Goal: Information Seeking & Learning: Learn about a topic

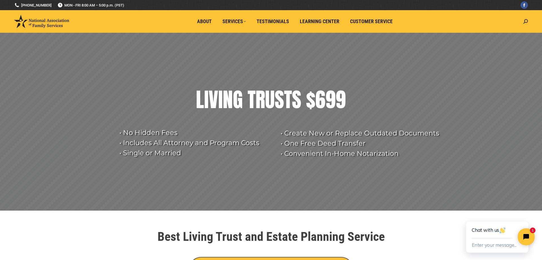
click at [534, 115] on rs-arrow at bounding box center [533, 116] width 14 height 14
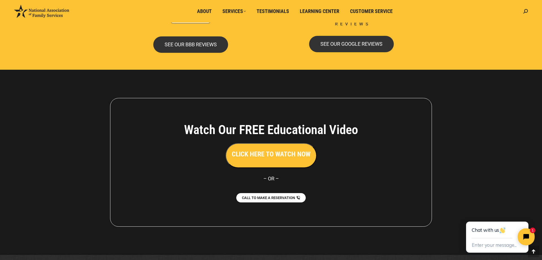
scroll to position [1222, 0]
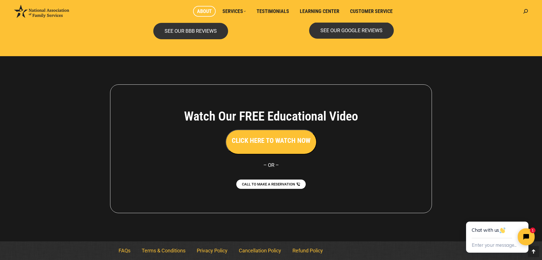
click at [203, 14] on link "About" at bounding box center [204, 11] width 23 height 11
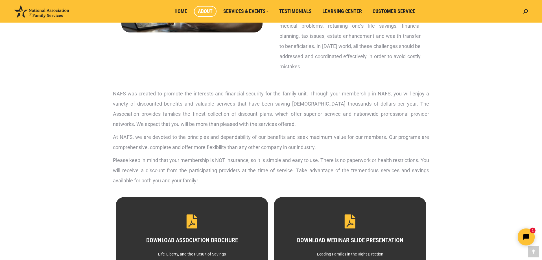
scroll to position [126, 0]
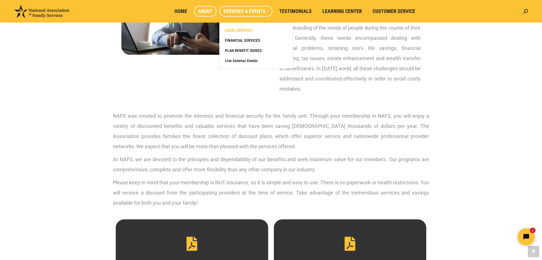
click at [246, 27] on link "LEGAL SERVICES" at bounding box center [256, 30] width 68 height 10
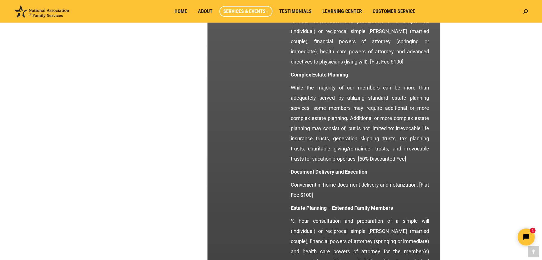
scroll to position [748, 0]
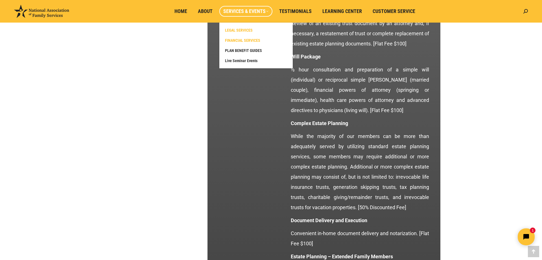
click at [238, 40] on span "FINANCIAL SERVICES" at bounding box center [242, 40] width 35 height 5
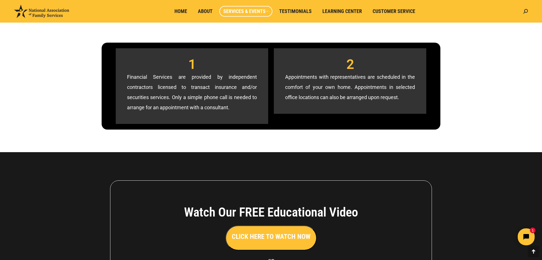
scroll to position [499, 0]
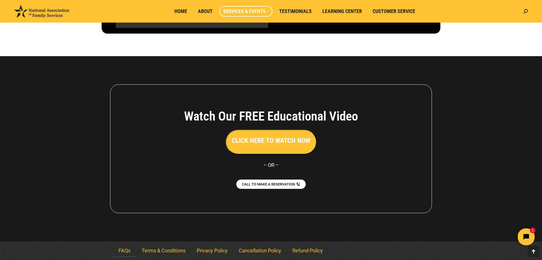
click at [118, 250] on link "FAQs" at bounding box center [124, 250] width 23 height 13
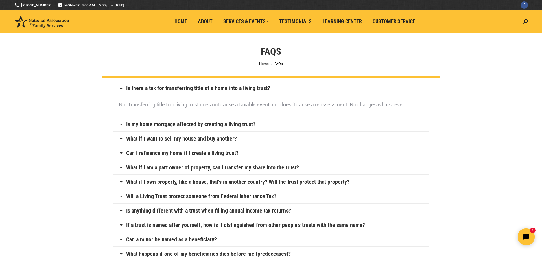
click at [232, 194] on link "Will a Living Trust protect someone from Federal Inheritance Tax?" at bounding box center [201, 196] width 150 height 6
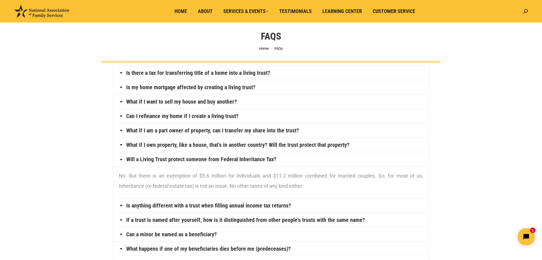
scroll to position [29, 0]
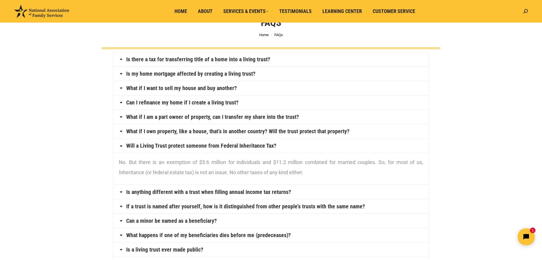
click at [266, 206] on link "If a trust is named after yourself, how is it distinguished from other people’s…" at bounding box center [245, 206] width 239 height 6
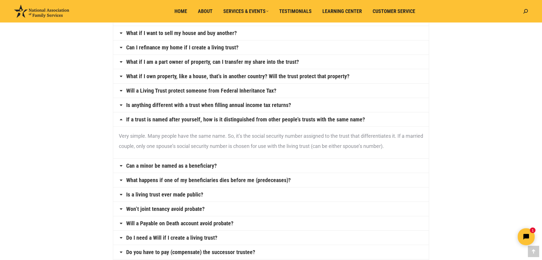
scroll to position [86, 0]
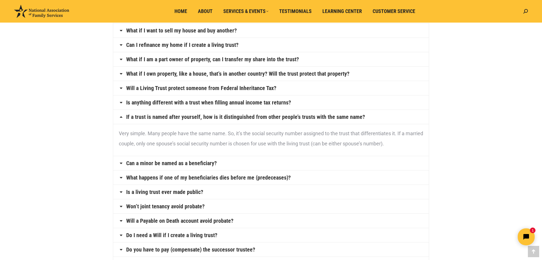
click at [211, 162] on link "Can a minor be named as a beneficiary?" at bounding box center [171, 163] width 91 height 6
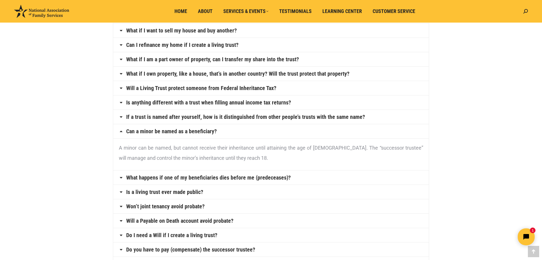
click at [178, 192] on link "Is a living trust ever made public?" at bounding box center [164, 192] width 77 height 6
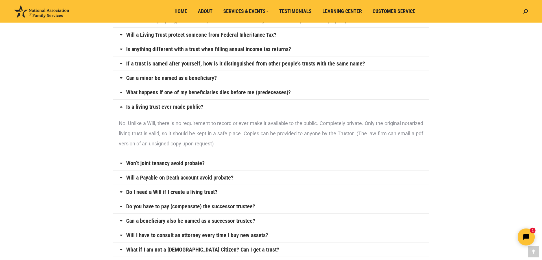
scroll to position [144, 0]
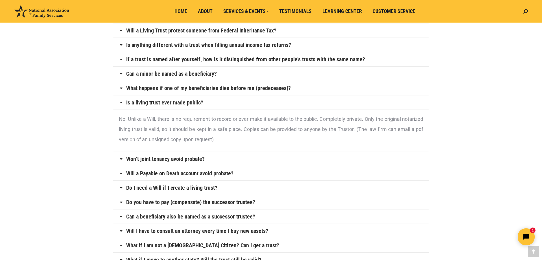
click at [198, 158] on link "Won’t joint tenancy avoid probate?" at bounding box center [165, 159] width 78 height 6
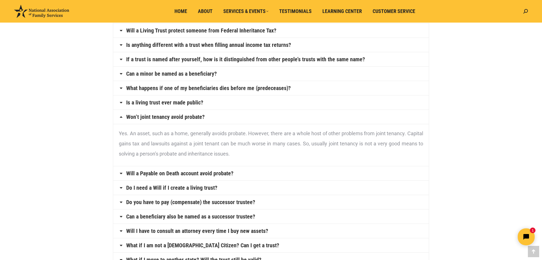
click at [216, 173] on link "Will a Payable on Death account avoid probate?" at bounding box center [179, 173] width 107 height 6
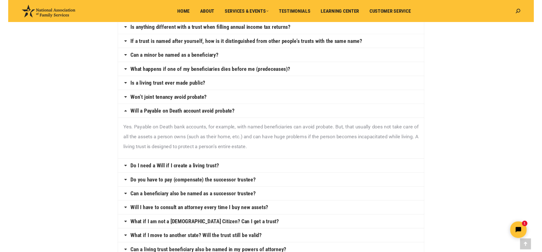
scroll to position [173, 0]
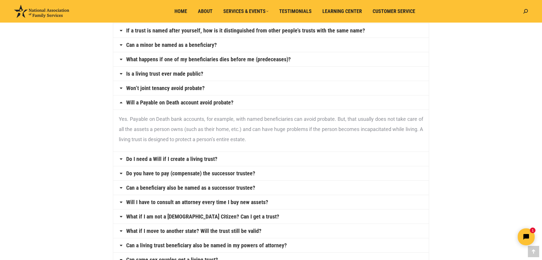
click at [227, 172] on link "Do you have to pay (compensate) the successor trustee?" at bounding box center [190, 173] width 129 height 6
